Goal: Information Seeking & Learning: Learn about a topic

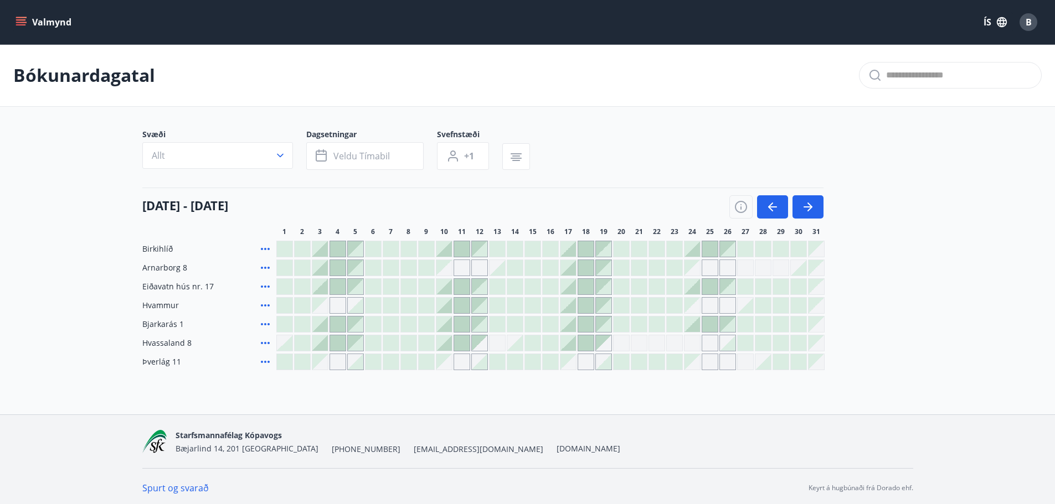
click at [360, 68] on div "Bókunardagatal" at bounding box center [527, 75] width 1055 height 63
click at [688, 151] on div "Svæði Allt Dagsetningar Veldu tímabil Svefnstæði +1" at bounding box center [527, 151] width 771 height 45
click at [40, 17] on button "Valmynd" at bounding box center [44, 22] width 63 height 20
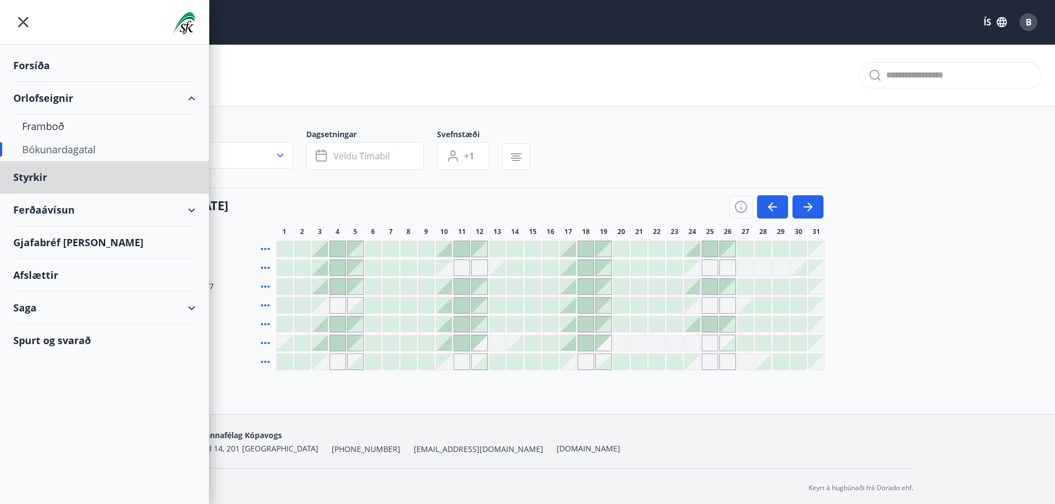
click at [30, 66] on div "Forsíða" at bounding box center [104, 65] width 182 height 33
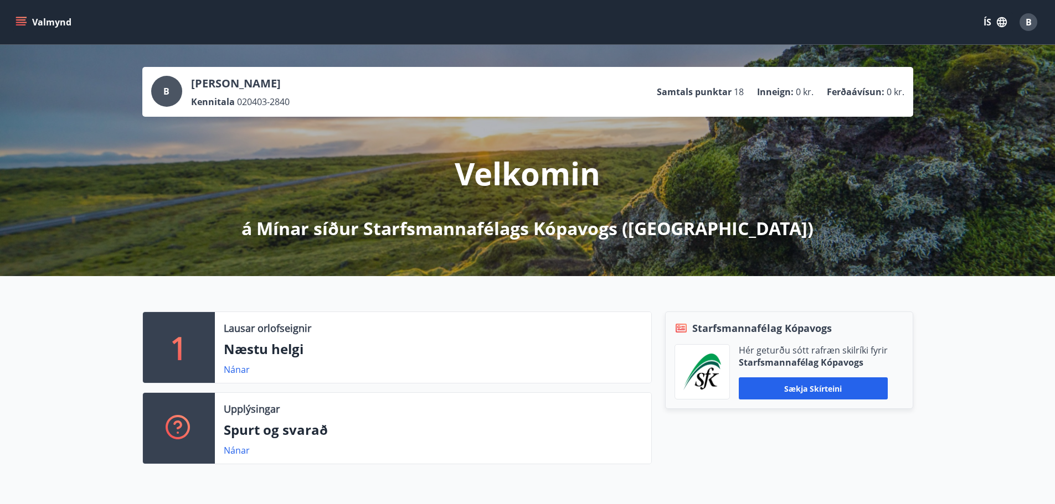
click at [50, 18] on button "Valmynd" at bounding box center [44, 22] width 63 height 20
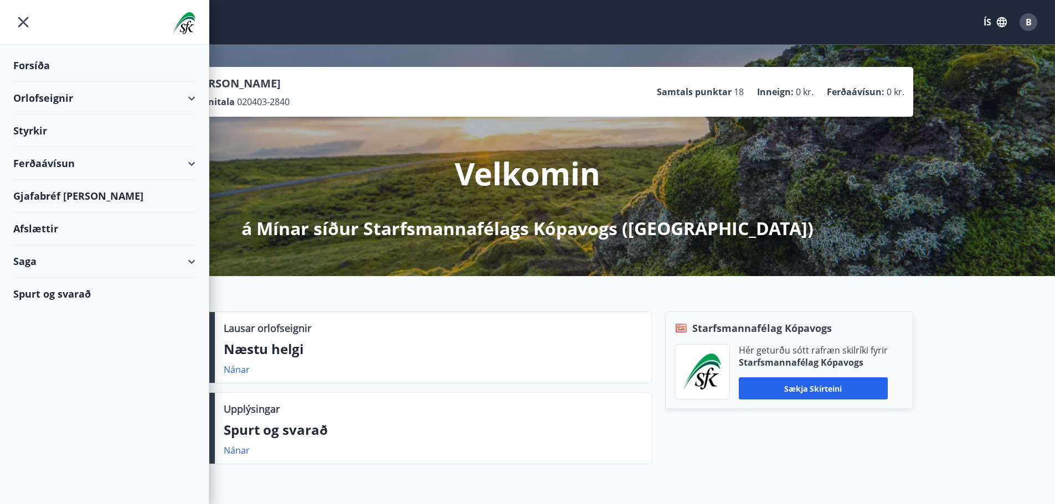
click at [42, 82] on div "Styrkir" at bounding box center [104, 65] width 182 height 33
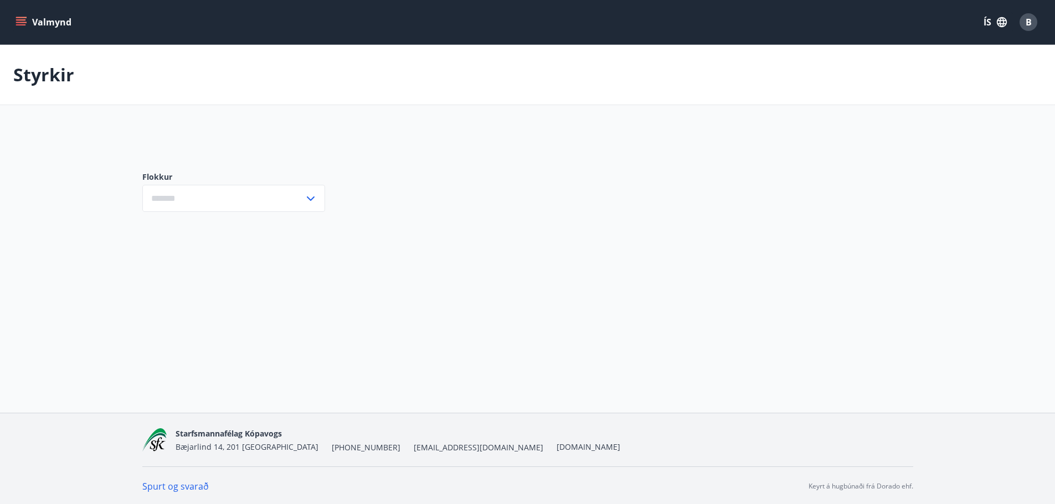
type input "***"
click at [646, 85] on div "Styrkir" at bounding box center [527, 75] width 1055 height 60
click at [45, 18] on button "Valmynd" at bounding box center [44, 22] width 63 height 20
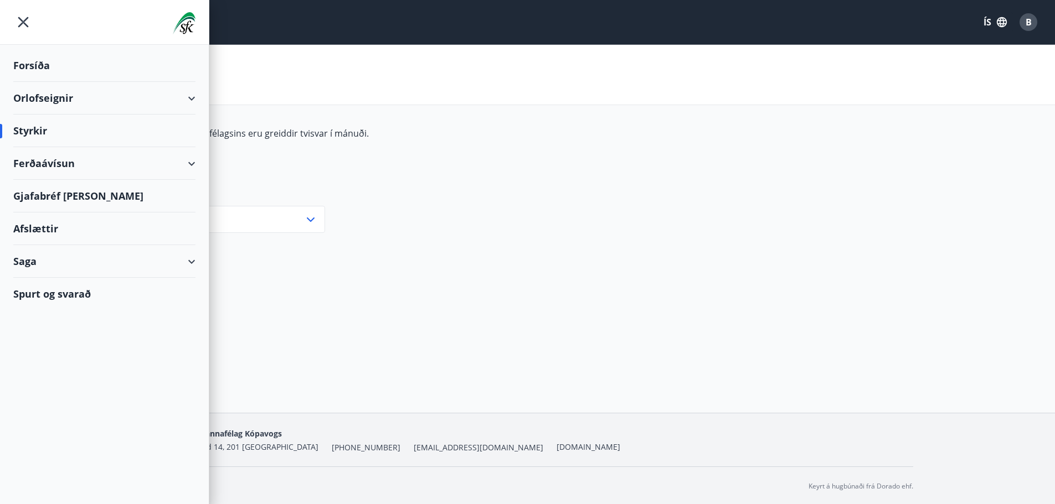
click at [1029, 20] on span "B" at bounding box center [1028, 22] width 6 height 12
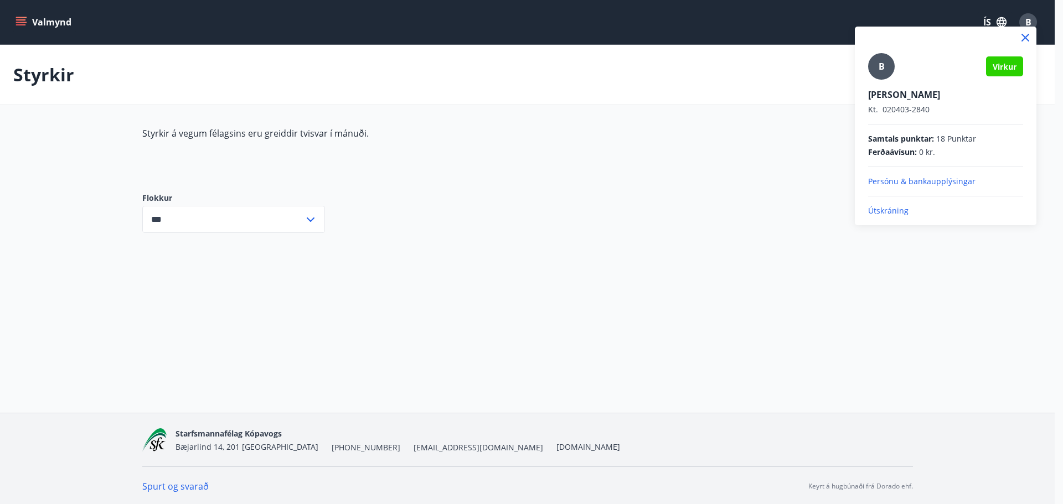
click at [880, 209] on p "Útskráning" at bounding box center [945, 210] width 155 height 11
